Goal: Check status: Check status

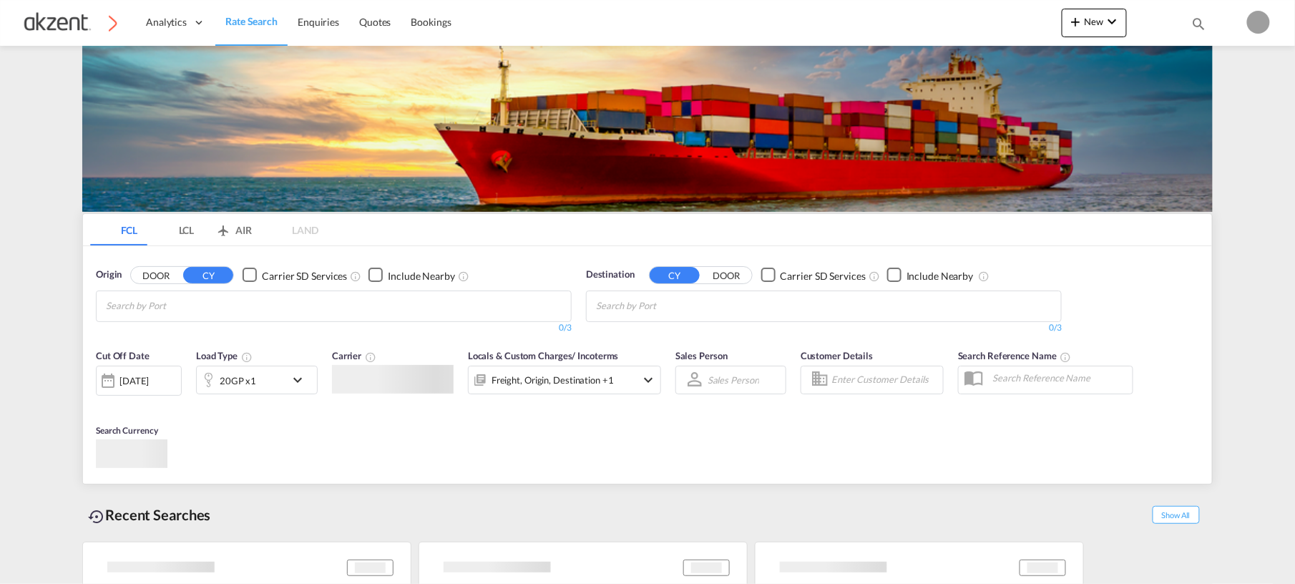
click at [718, 335] on body "Analytics Dashboard Rate Search Enquiries Quotes Bookings" at bounding box center [647, 292] width 1295 height 584
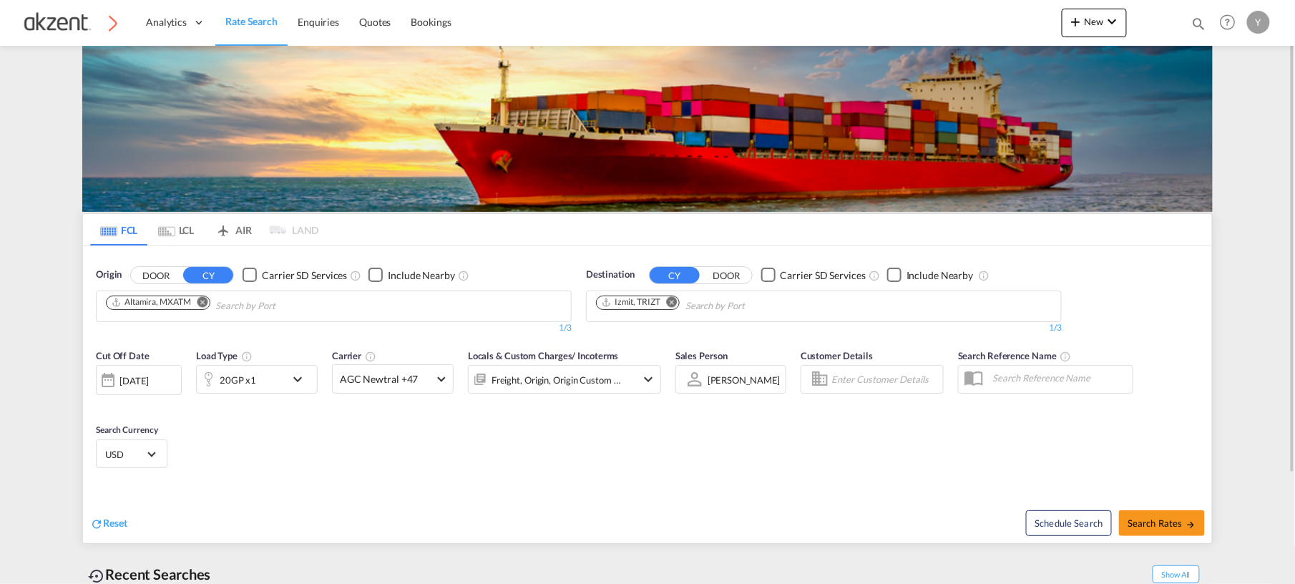
click at [1185, 24] on div "Bookings Quotes Enquiries Help Resources Product Release Y My Profile Logout" at bounding box center [1228, 22] width 91 height 44
click at [1215, 27] on md-icon "Help" at bounding box center [1227, 22] width 24 height 24
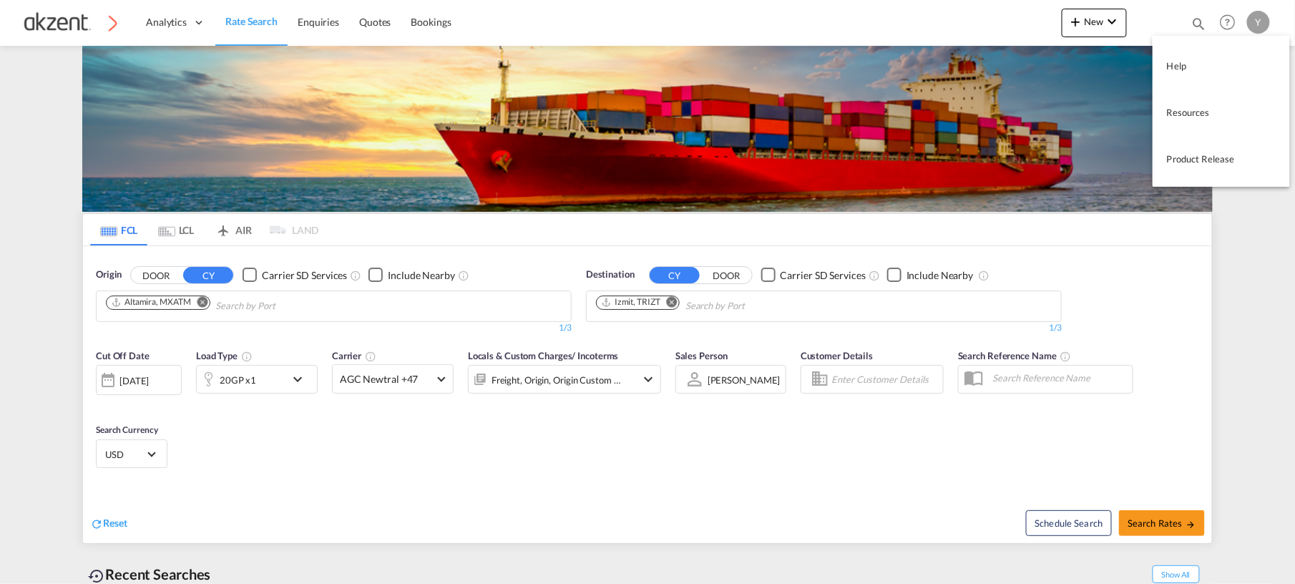
click at [1189, 26] on md-backdrop at bounding box center [647, 292] width 1295 height 584
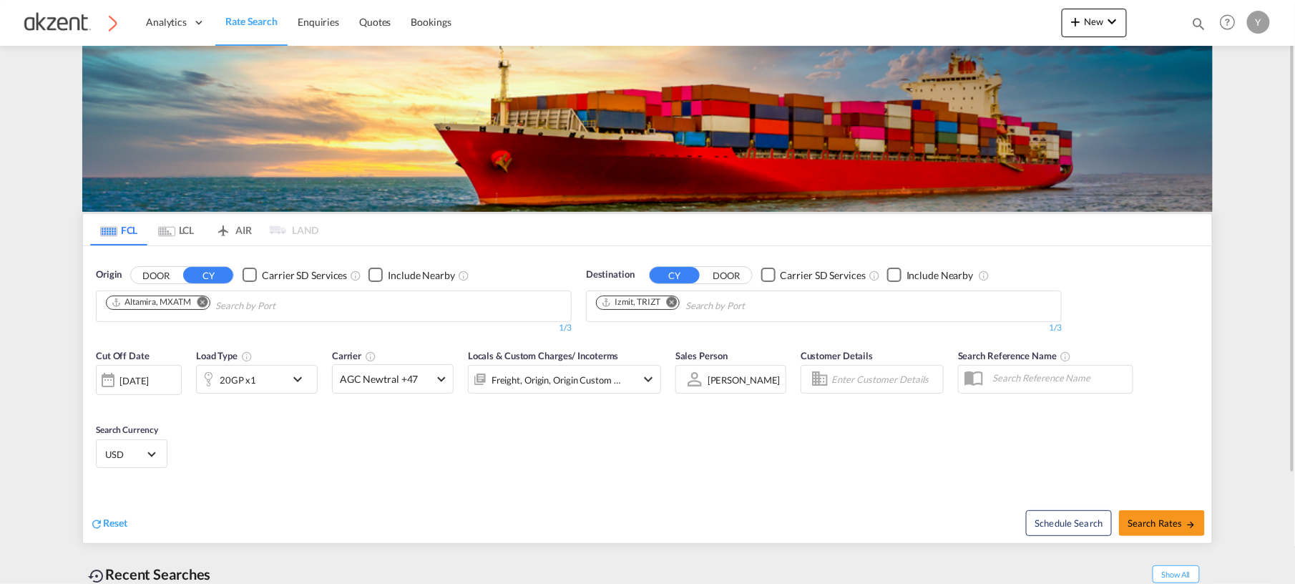
click at [1194, 24] on md-icon "icon-magnify" at bounding box center [1199, 24] width 16 height 16
click at [969, 26] on select "Bookings Quotes Enquiries" at bounding box center [971, 24] width 68 height 26
select select "Quotes"
click at [938, 11] on select "Bookings Quotes Enquiries" at bounding box center [971, 24] width 68 height 26
click at [1037, 13] on input at bounding box center [1091, 23] width 178 height 25
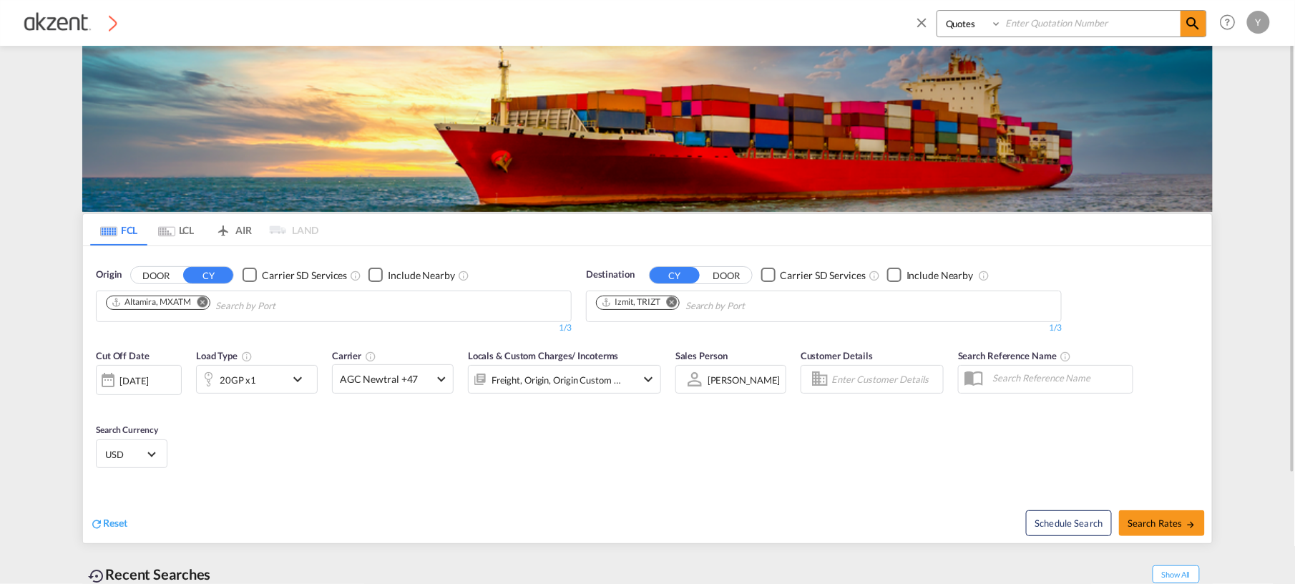
paste input "AKZ000007779"
type input "AKZ000007779"
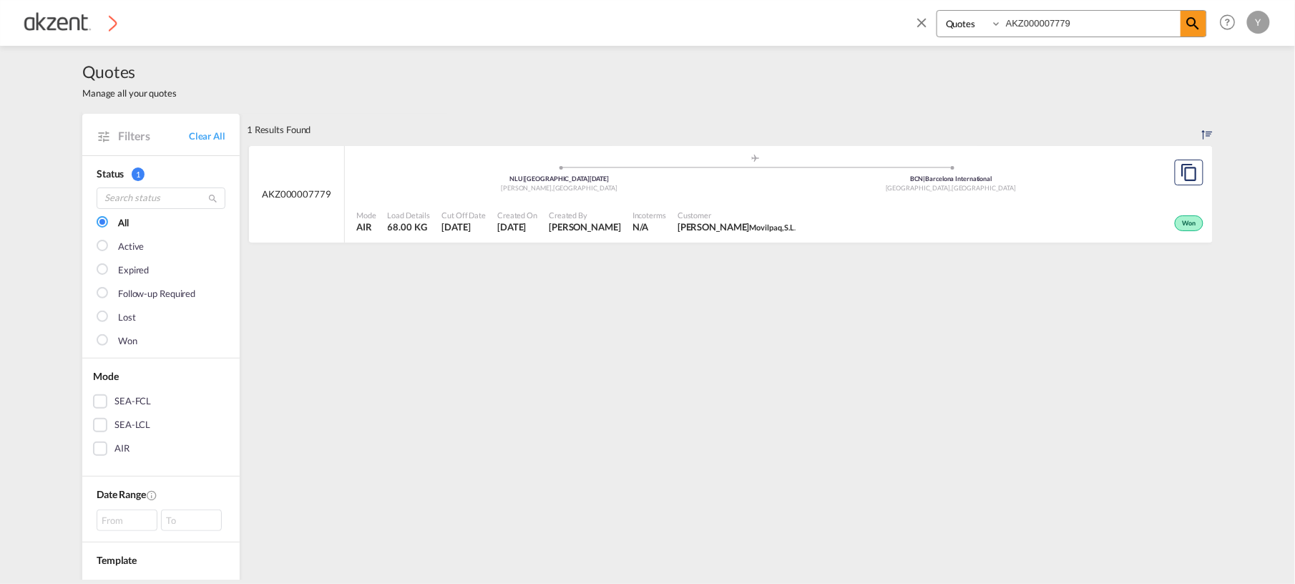
click at [801, 220] on div "Won" at bounding box center [1004, 222] width 406 height 36
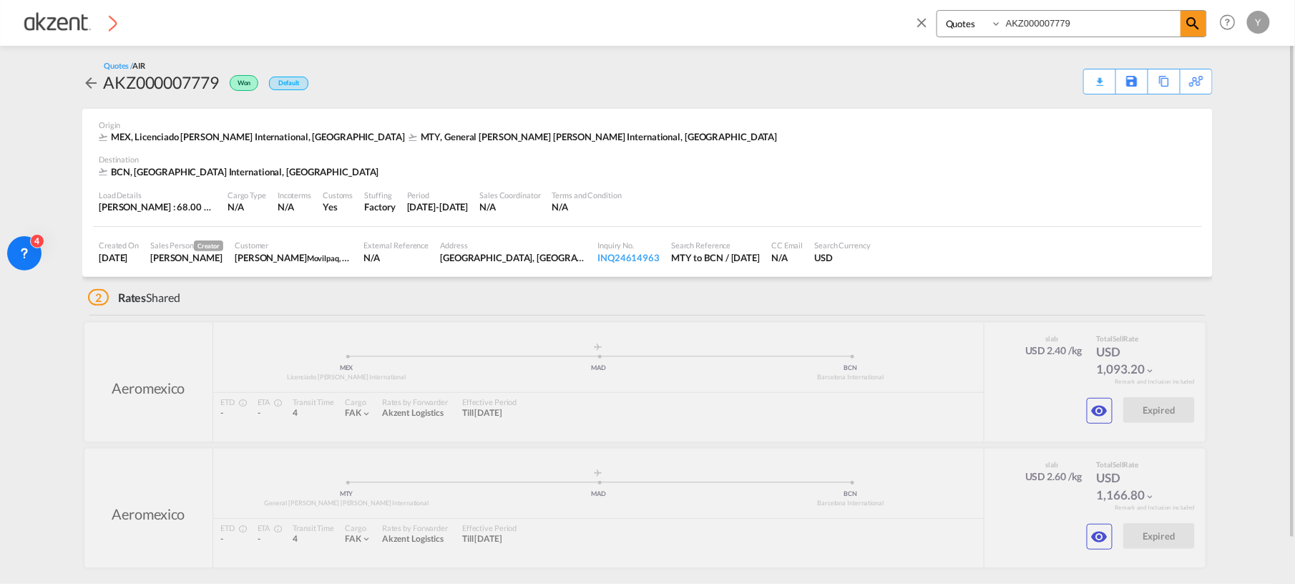
scroll to position [47, 0]
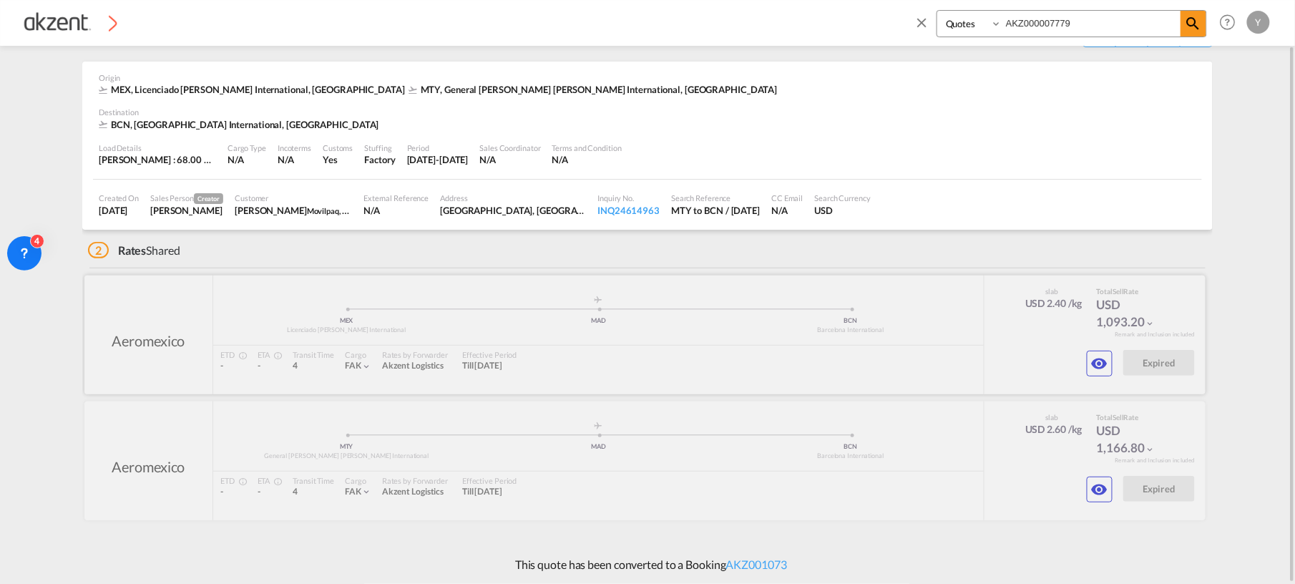
click at [1100, 375] on button "button" at bounding box center [1100, 364] width 26 height 26
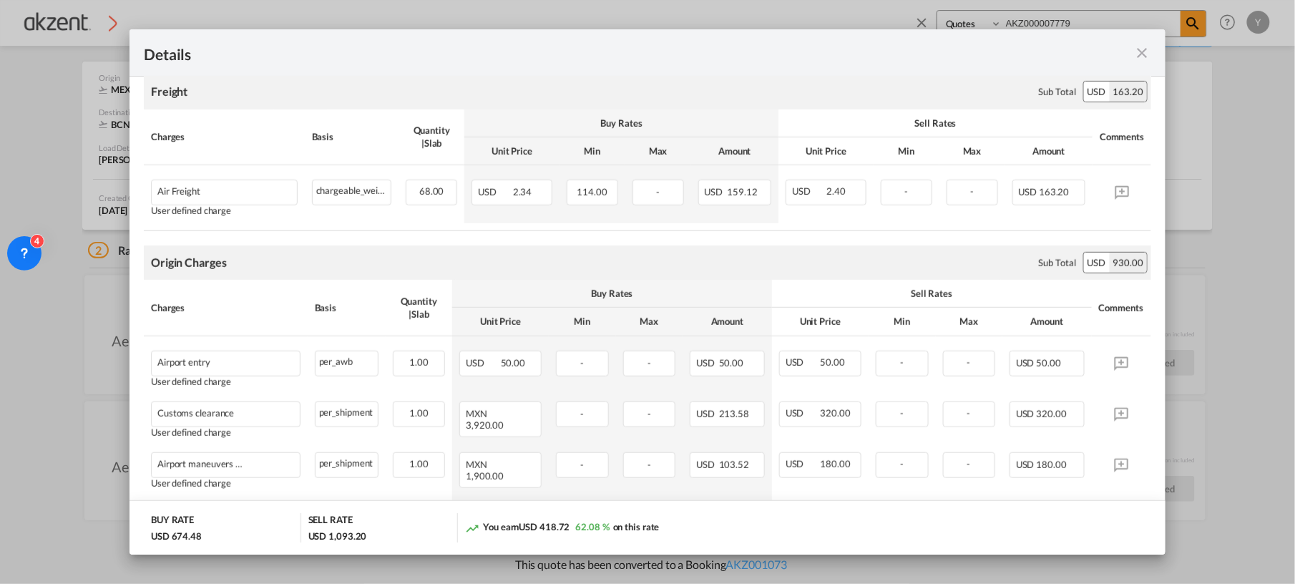
scroll to position [0, 0]
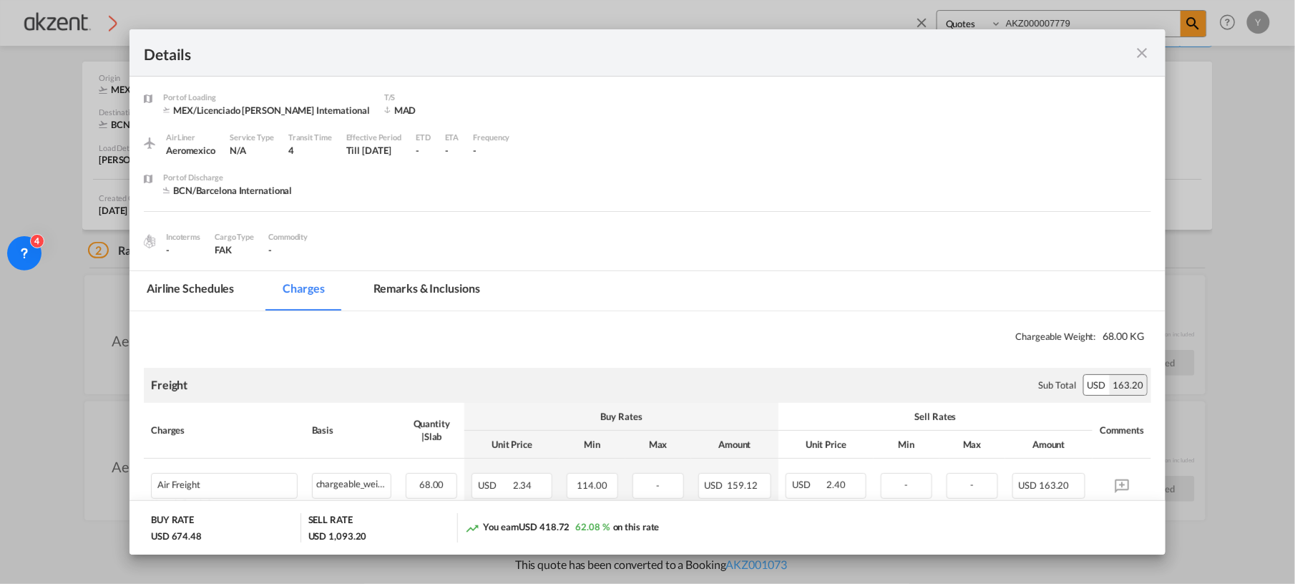
click at [1145, 53] on md-icon "icon-close fg-AAA8AD m-0 cursor" at bounding box center [1142, 52] width 17 height 17
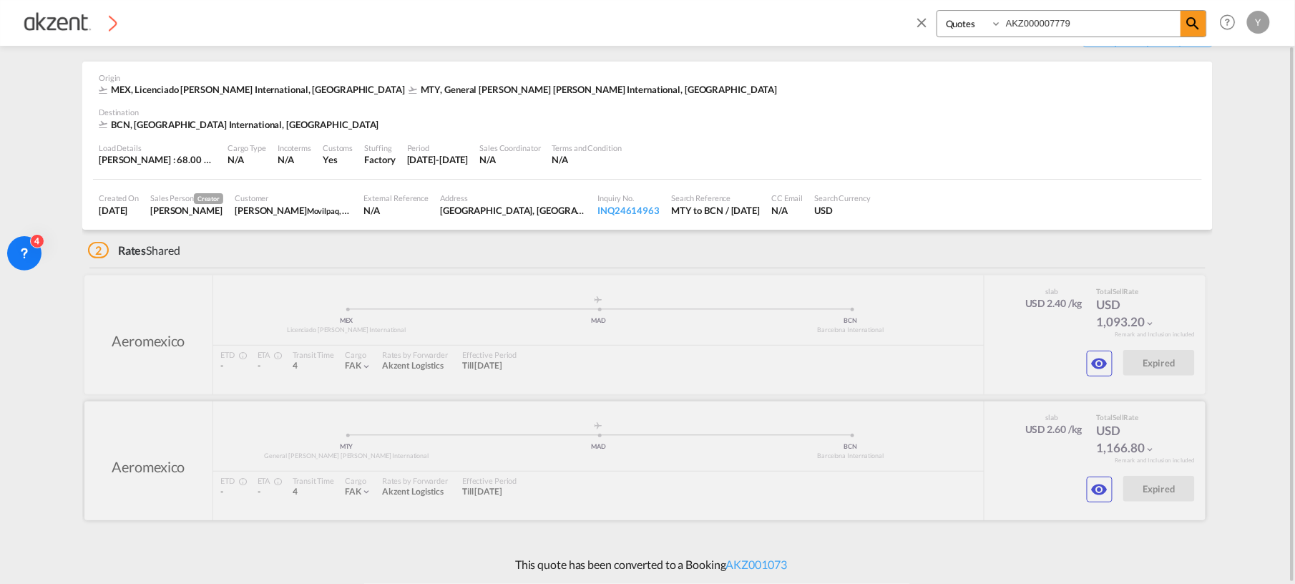
click at [1097, 484] on md-icon "icon-eye" at bounding box center [1099, 489] width 17 height 17
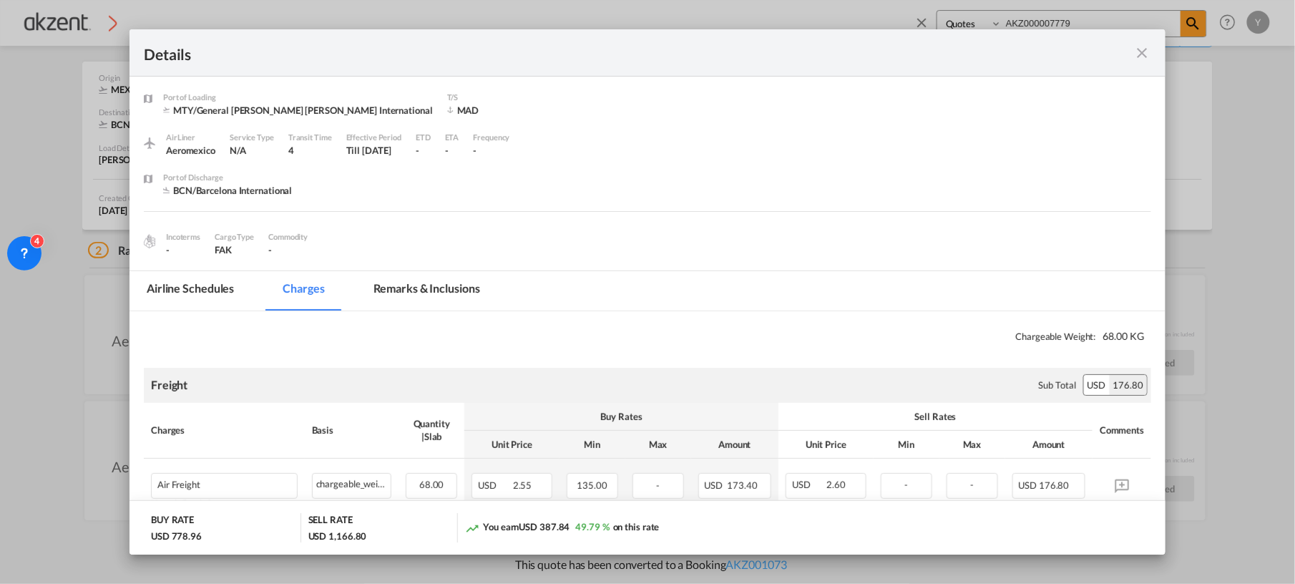
click at [1145, 50] on md-icon "icon-close fg-AAA8AD m-0 cursor" at bounding box center [1142, 52] width 17 height 17
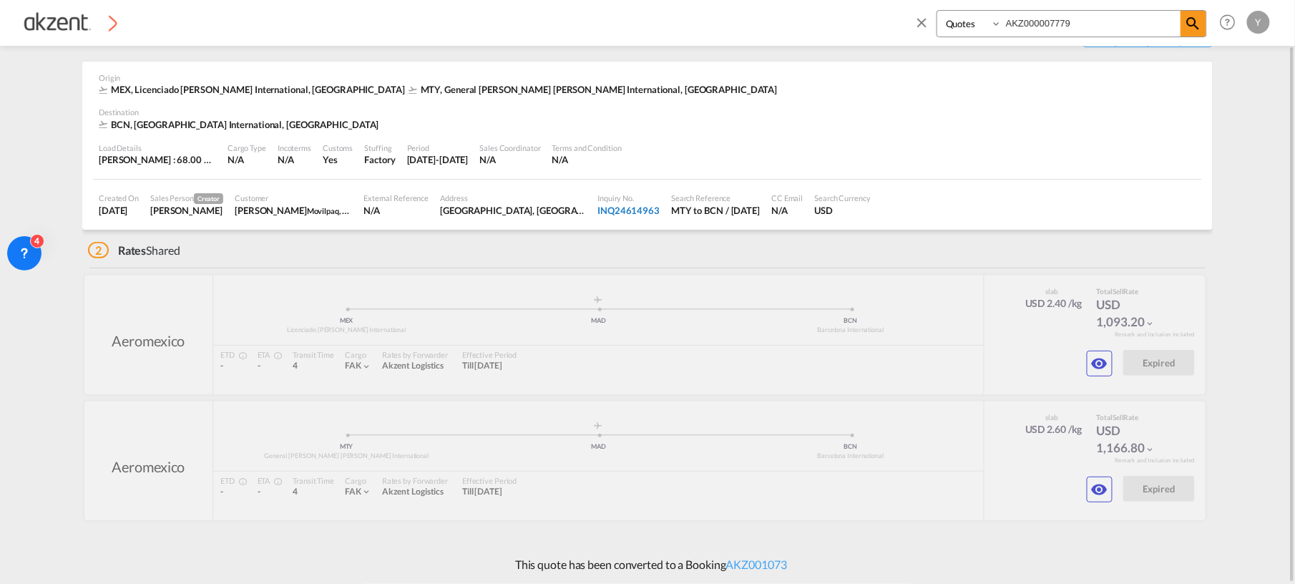
click at [597, 207] on div "INQ24614963" at bounding box center [628, 210] width 62 height 13
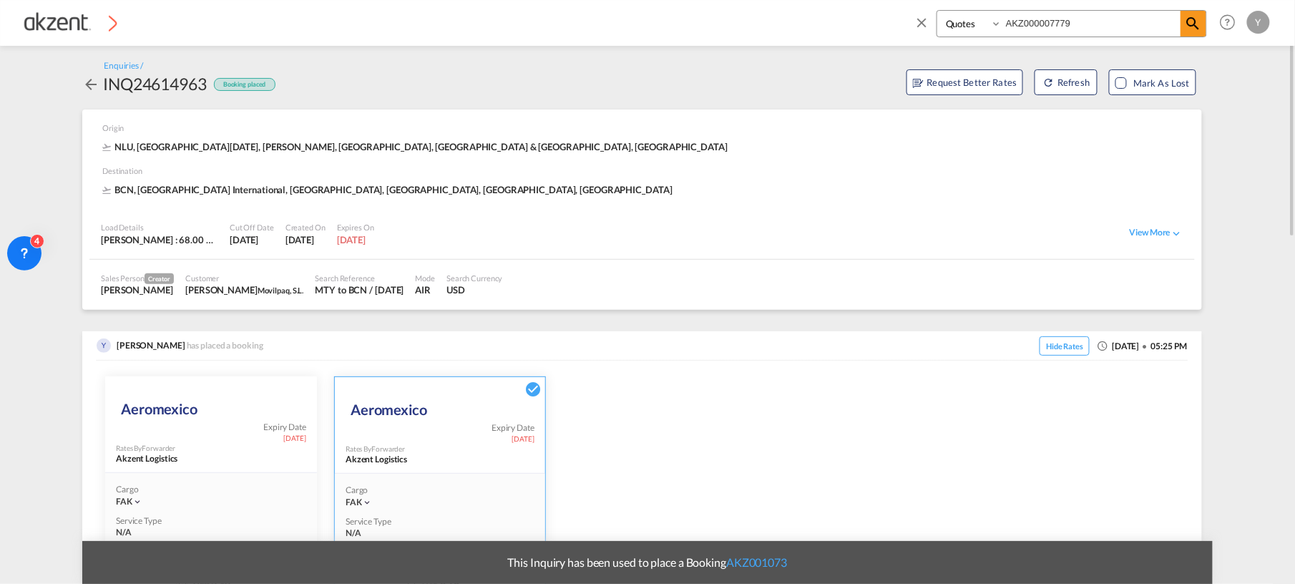
click at [187, 76] on div "INQ24614963" at bounding box center [155, 83] width 104 height 23
copy div "INQ24614963"
